Goal: Task Accomplishment & Management: Use online tool/utility

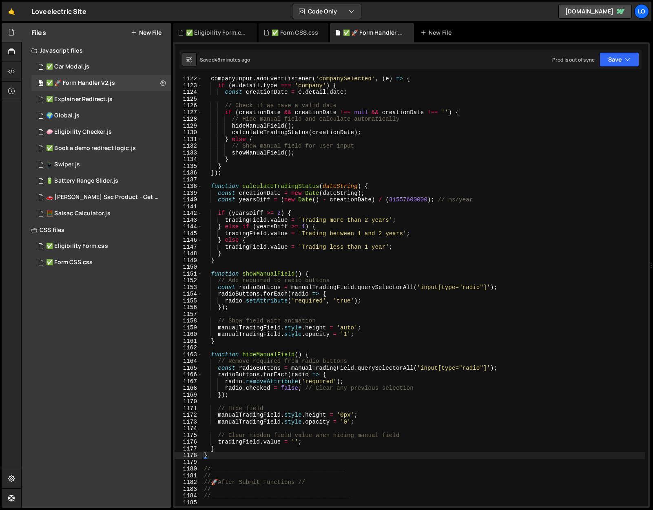
scroll to position [7547, 0]
click at [617, 60] on button "Save" at bounding box center [619, 59] width 40 height 15
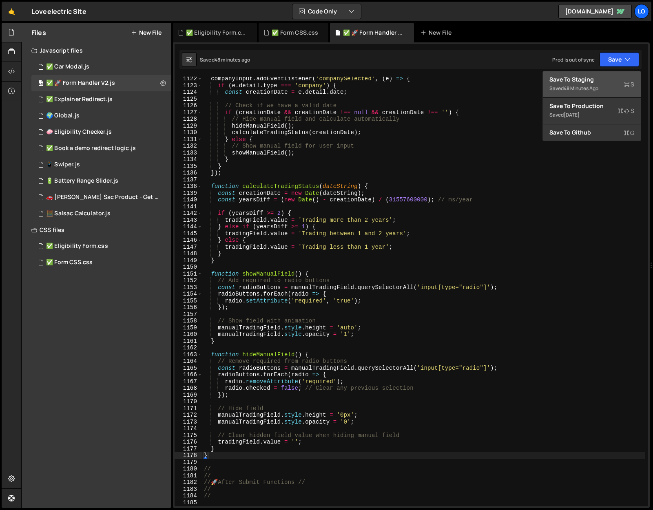
click at [613, 75] on button "Save to Staging S Saved 48 minutes ago" at bounding box center [592, 84] width 98 height 26
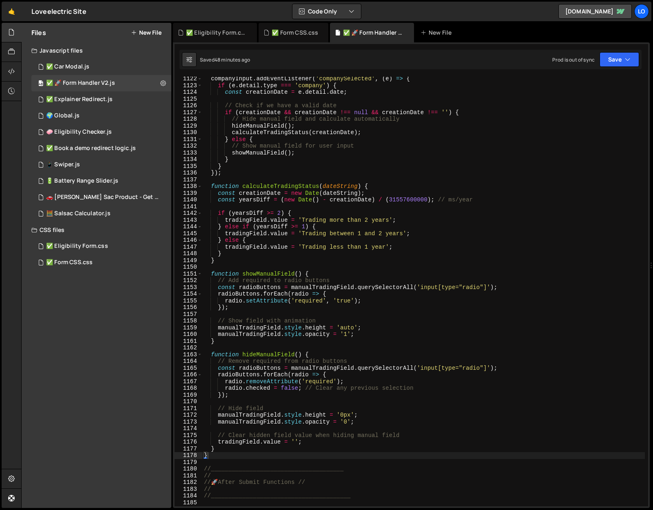
click at [413, 164] on div "companyInput . addEventListener ( 'companySelected' , ( e ) => { if ( e . detai…" at bounding box center [423, 296] width 442 height 443
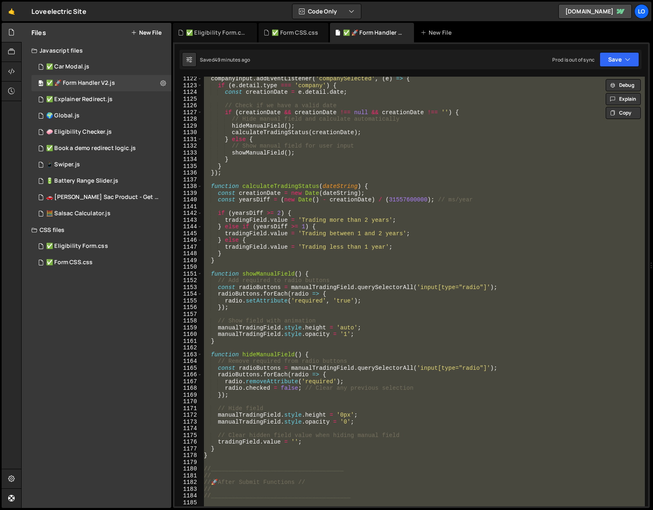
click at [388, 324] on div "companyInput . addEventListener ( 'companySelected' , ( e ) => { if ( e . detai…" at bounding box center [423, 292] width 442 height 430
type textarea "// Show field with animation"
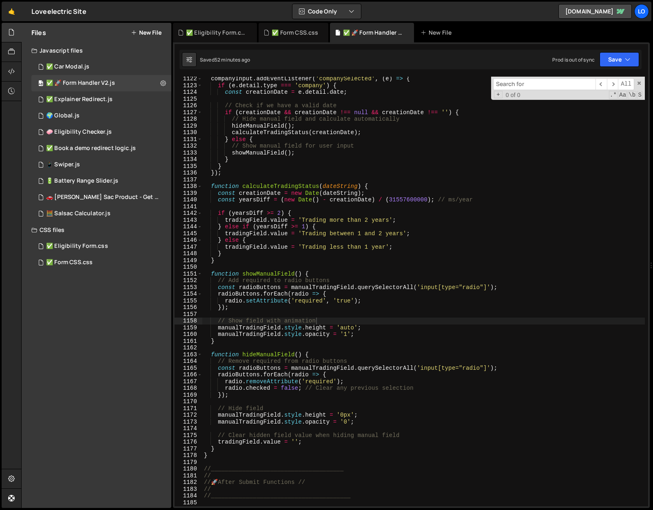
click at [516, 81] on input at bounding box center [544, 84] width 102 height 12
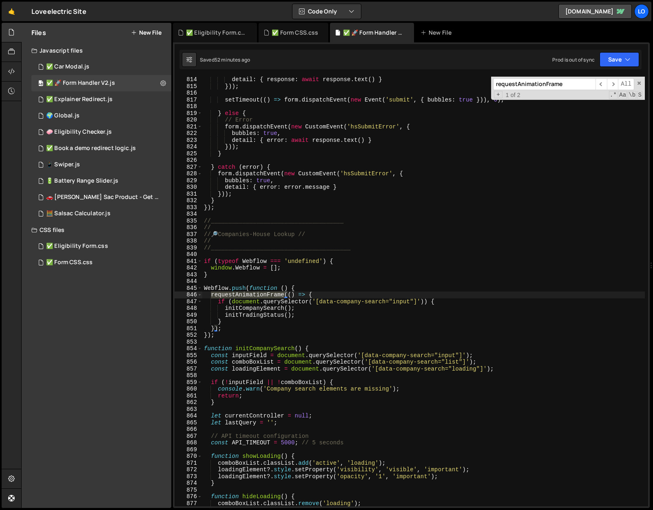
type input "requestAnimationFrame"
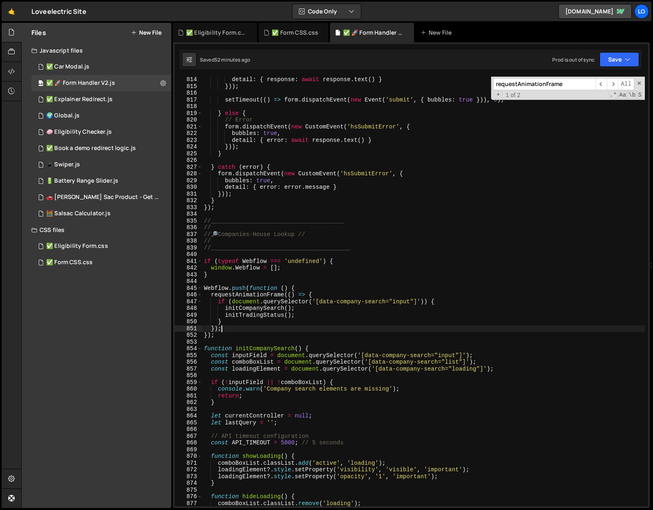
click at [324, 328] on div "detail : { response : await response . text ( ) } })) ; setTimeout (( ) => form…" at bounding box center [423, 297] width 442 height 443
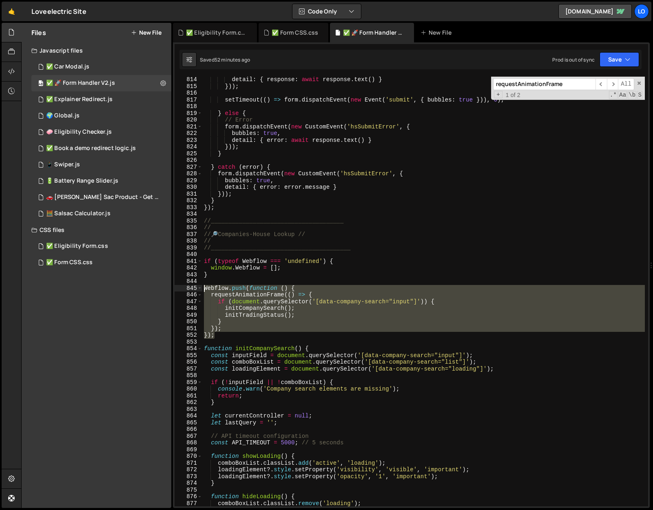
drag, startPoint x: 221, startPoint y: 335, endPoint x: 193, endPoint y: 288, distance: 54.5
click at [193, 288] on div "}); 814 815 816 817 818 819 820 821 822 823 824 825 826 827 828 829 830 831 832…" at bounding box center [410, 292] width 473 height 430
paste textarea "});"
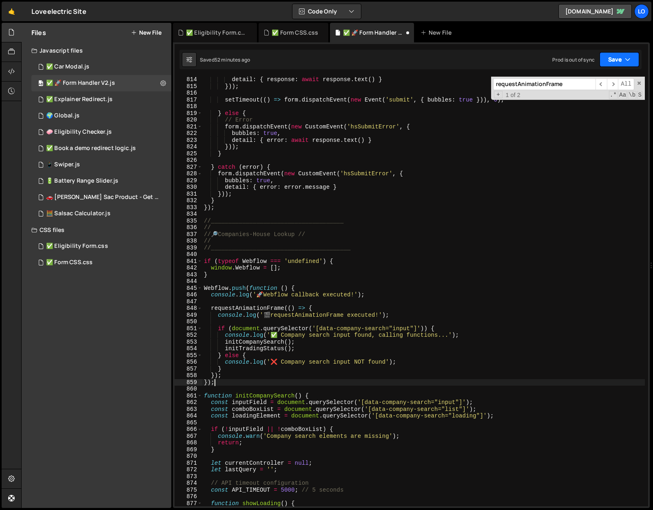
click at [623, 55] on button "Save" at bounding box center [619, 59] width 40 height 15
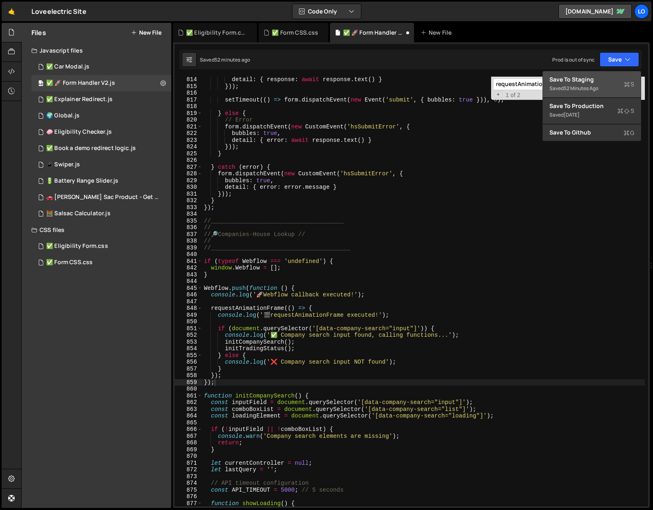
click at [610, 77] on div "Save to Staging S" at bounding box center [591, 79] width 85 height 8
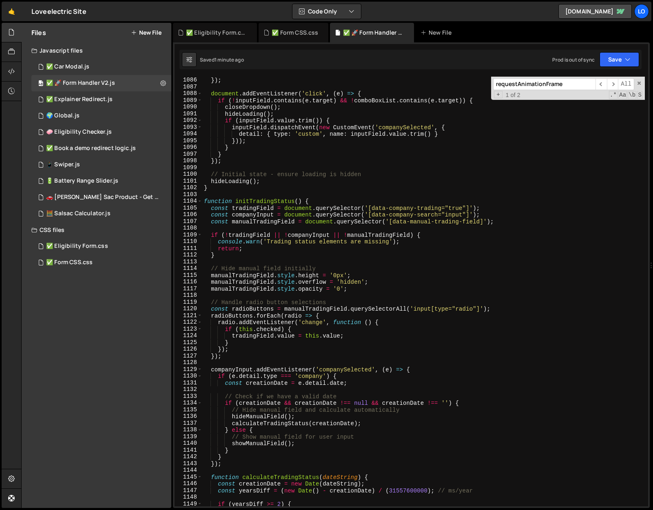
scroll to position [7304, 0]
click at [206, 199] on div "} }) ; document . addEventListener ( 'click' , ( e ) => { if ( ! inputField . c…" at bounding box center [423, 291] width 442 height 443
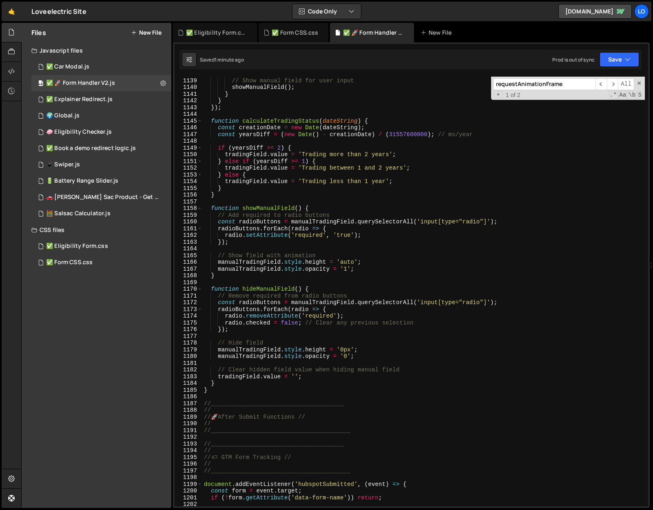
scroll to position [7668, 0]
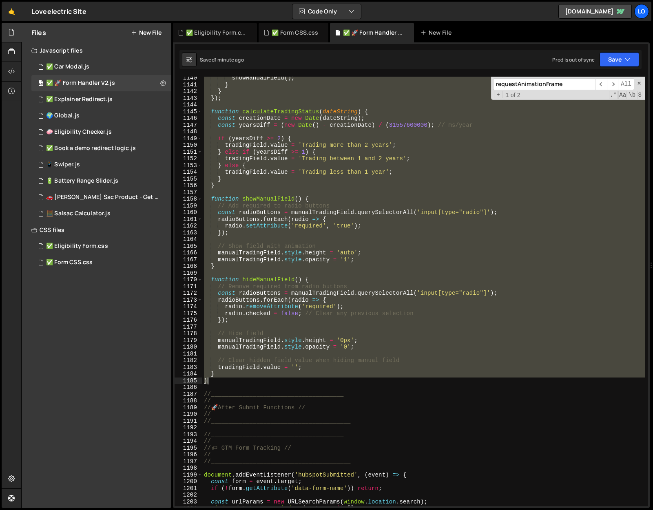
click at [218, 381] on div "showManualField ( ) ; } } }) ; function calculateTradingStatus ( dateString ) {…" at bounding box center [423, 296] width 442 height 443
paste textarea
type textarea "}"
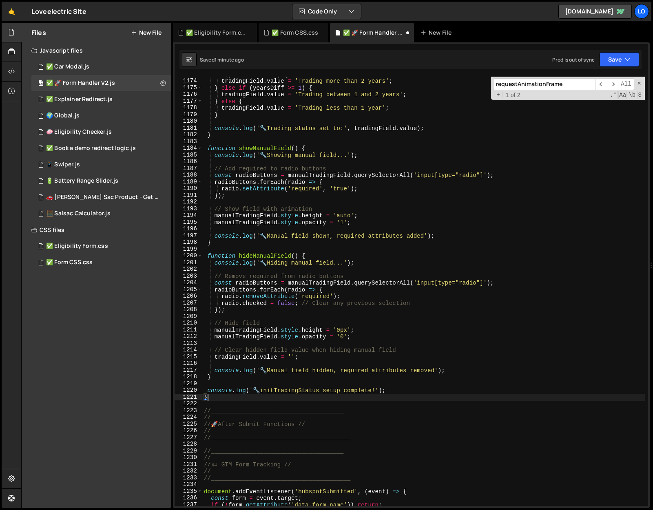
scroll to position [7895, 0]
click at [617, 58] on button "Save" at bounding box center [619, 59] width 40 height 15
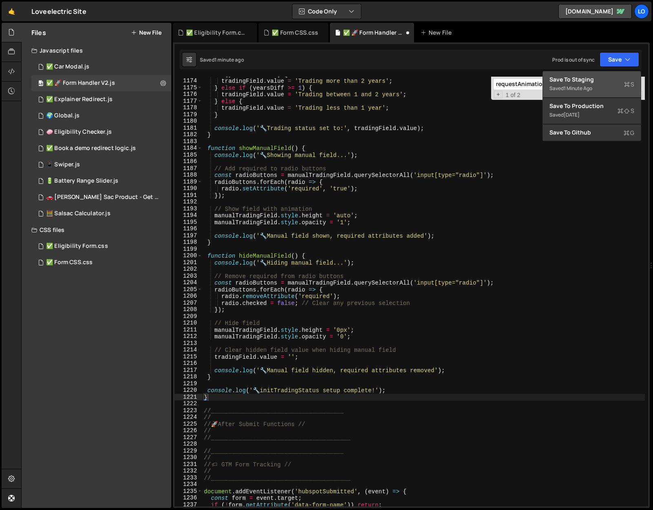
click at [611, 75] on button "Save to Staging S Saved 1 minute ago" at bounding box center [592, 84] width 98 height 26
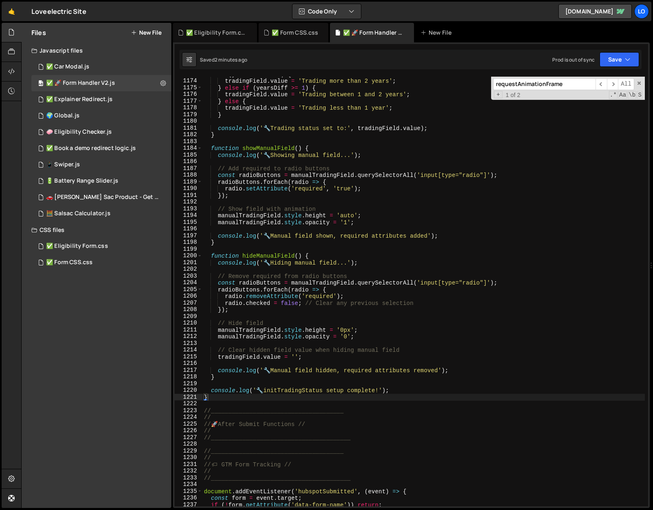
click at [546, 84] on input "requestAnimationFrame" at bounding box center [544, 84] width 102 height 12
paste input "if (e.detail.type === 'company') {"
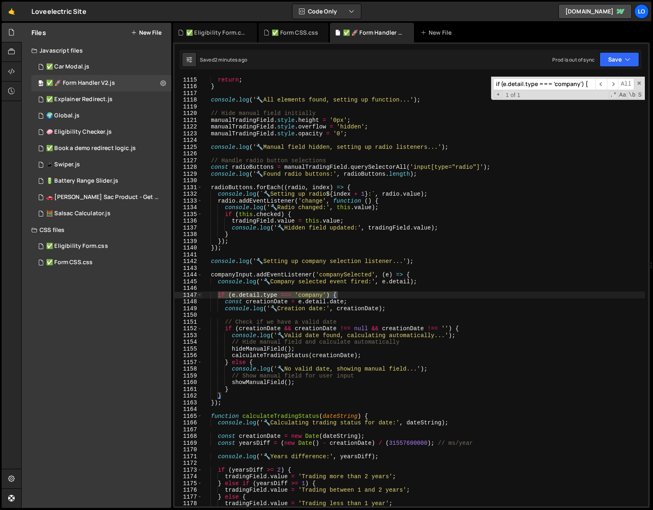
scroll to position [7499, 0]
type input "if (e.detail.type === 'company') {"
click at [339, 293] on div "return ; } console . log ( ' 🔧 All elements found, setting up function...' ) ; …" at bounding box center [423, 292] width 442 height 430
drag, startPoint x: 340, startPoint y: 294, endPoint x: 218, endPoint y: 293, distance: 121.5
click at [218, 293] on div "return ; } console . log ( ' 🔧 All elements found, setting up function...' ) ; …" at bounding box center [423, 297] width 442 height 443
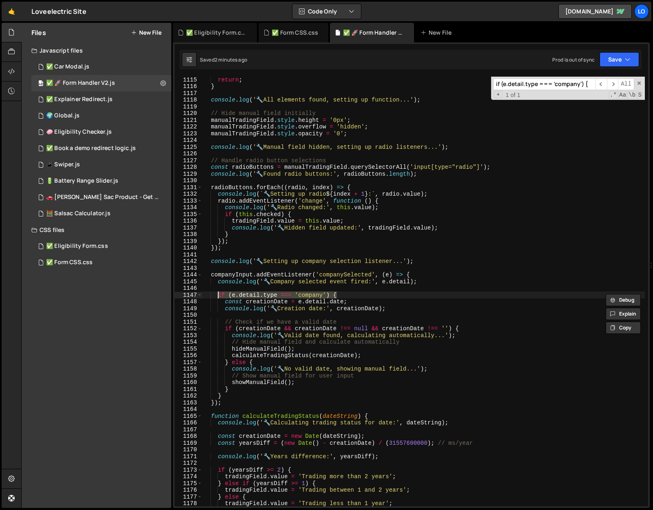
paste textarea "|| e.detail.type === 'custom'"
click at [610, 55] on button "Save" at bounding box center [619, 59] width 40 height 15
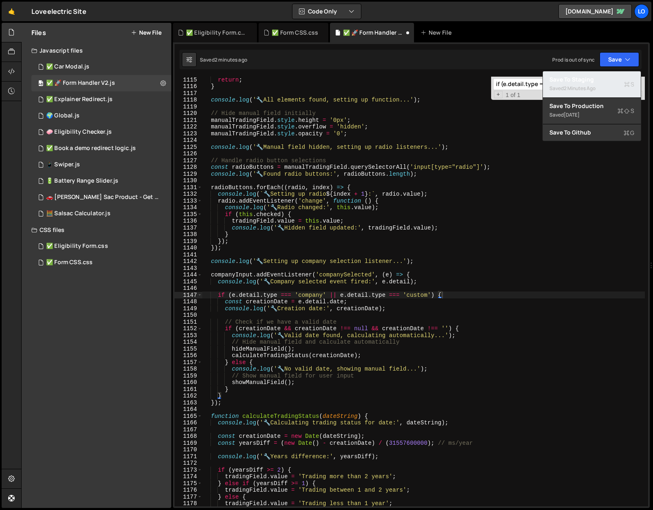
click at [602, 74] on button "Save to Staging S Saved 2 minutes ago" at bounding box center [592, 84] width 98 height 26
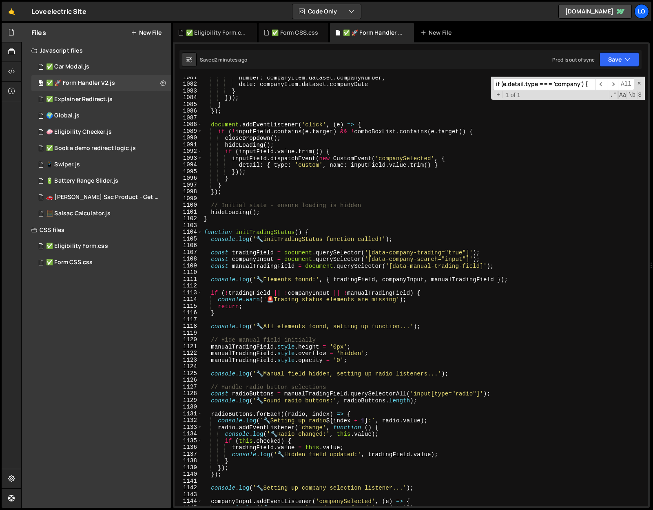
scroll to position [7249, 0]
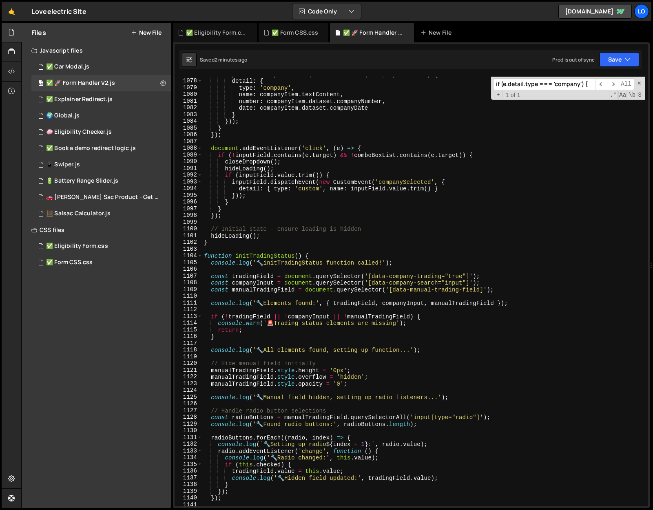
click at [203, 256] on div "inputField . dispatchEvent ( new CustomEvent ( 'companySelected' , { detail : {…" at bounding box center [423, 292] width 442 height 443
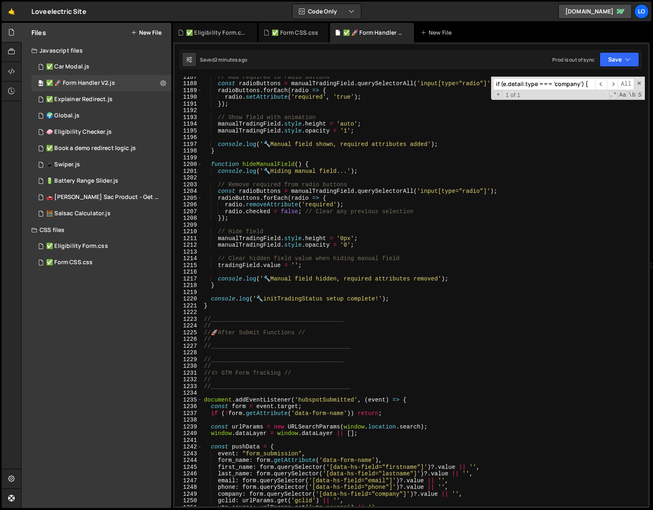
scroll to position [7986, 0]
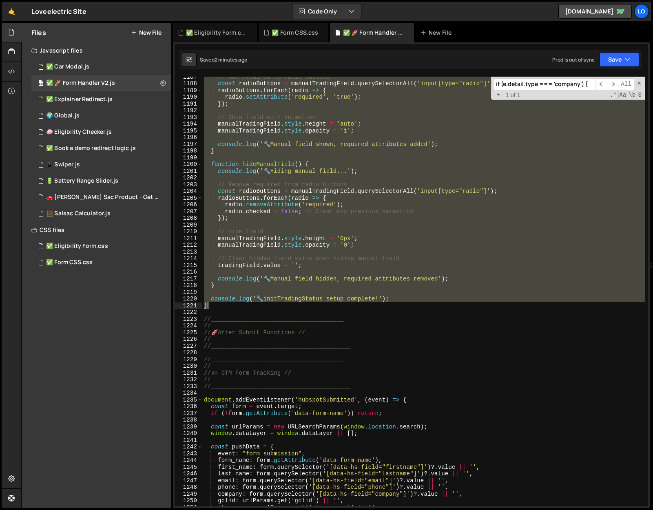
click at [222, 305] on div "// Add required to radio buttons const radioButtons = manualTradingField . quer…" at bounding box center [423, 294] width 442 height 443
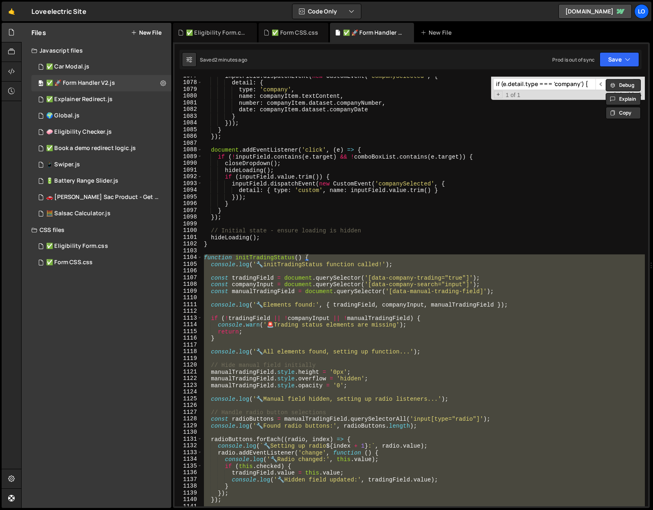
paste textarea
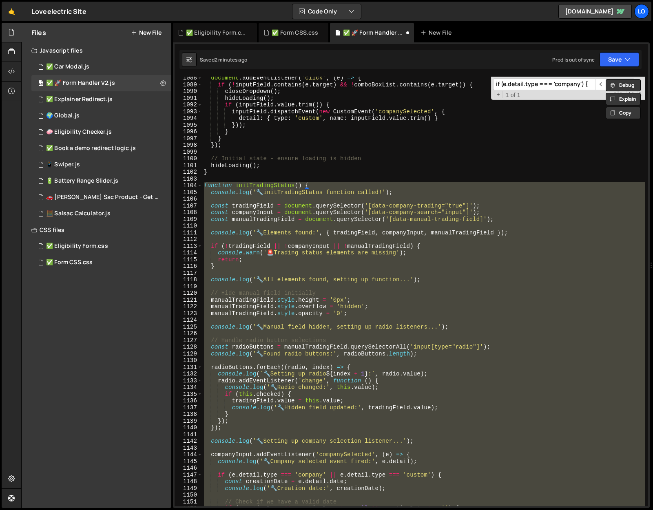
scroll to position [7317, 0]
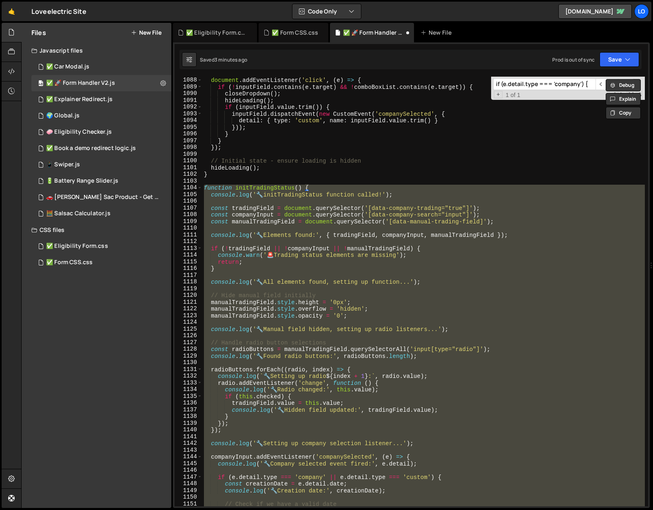
paste textarea
type textarea "}"
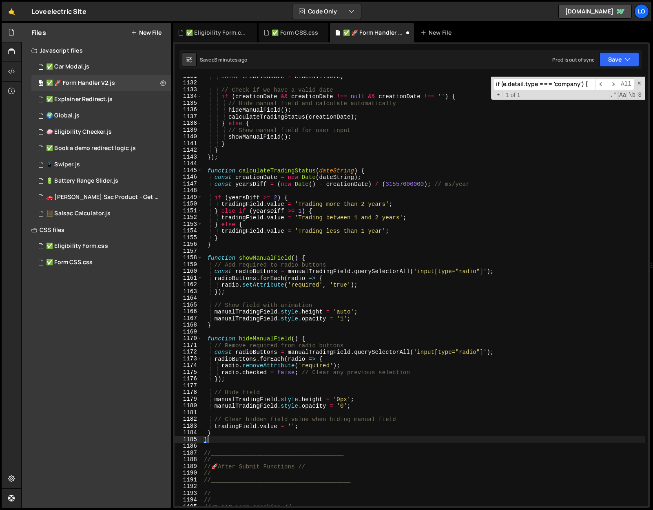
scroll to position [7611, 0]
click at [615, 51] on div "Saved 3 minutes ago Prod is out of sync Upgrade to Edit Save Save to Staging S …" at bounding box center [410, 60] width 462 height 20
click at [615, 57] on button "Save" at bounding box center [619, 59] width 40 height 15
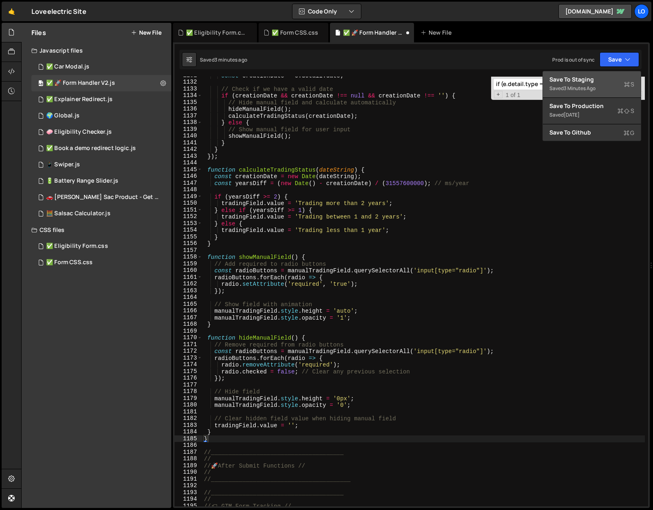
click at [595, 78] on div "Save to Staging S" at bounding box center [591, 79] width 85 height 8
